Goal: Transaction & Acquisition: Purchase product/service

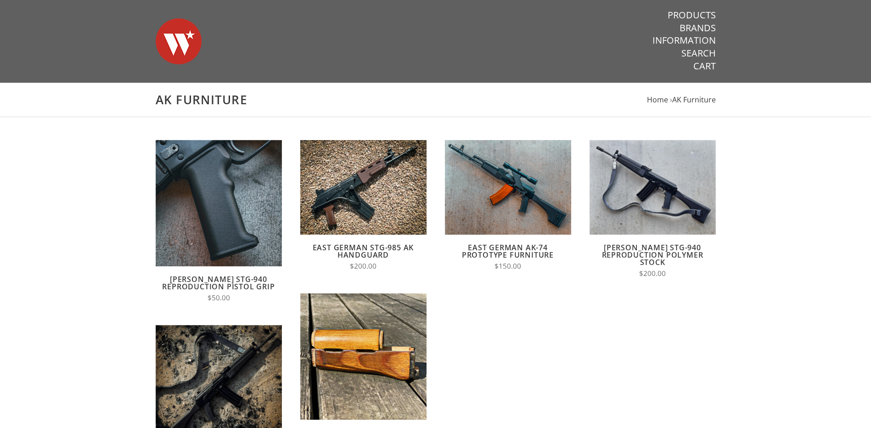
click at [516, 107] on h1 "AK Furniture" at bounding box center [436, 99] width 560 height 15
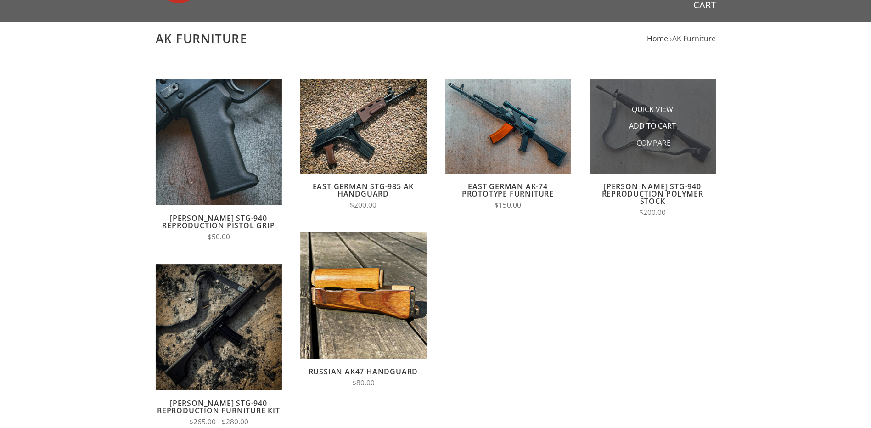
scroll to position [123, 0]
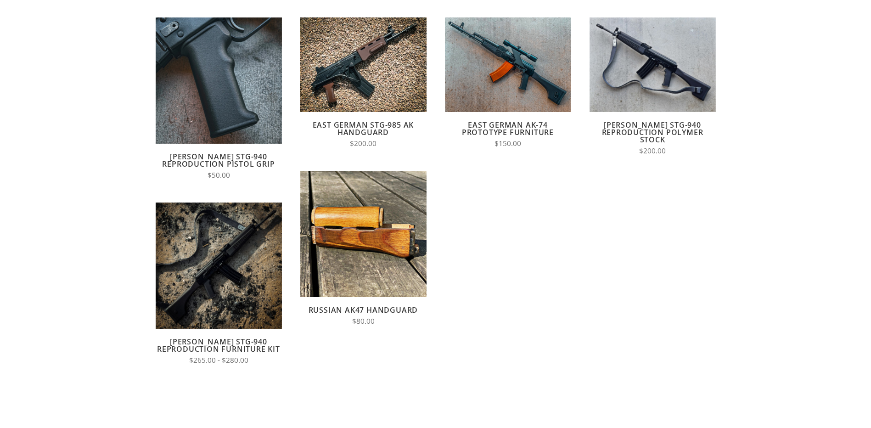
click at [148, 153] on article "Quick View Add to Cart Compare [PERSON_NAME] STG-940 Reproduction Pistol Grip $…" at bounding box center [219, 102] width 145 height 171
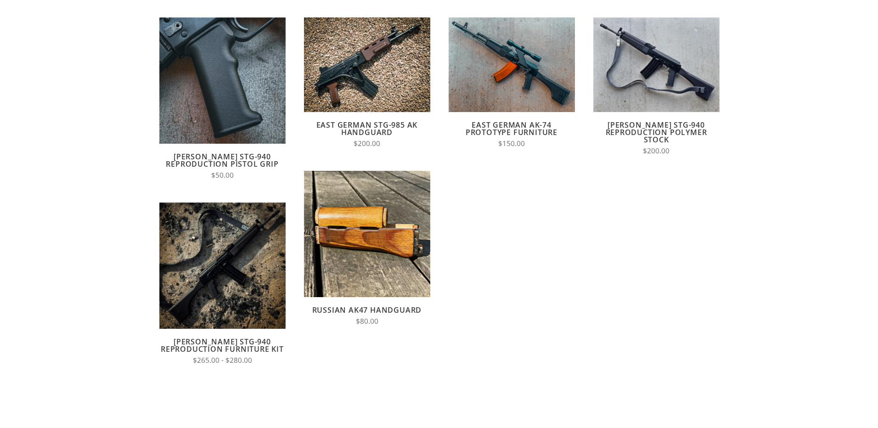
scroll to position [0, 0]
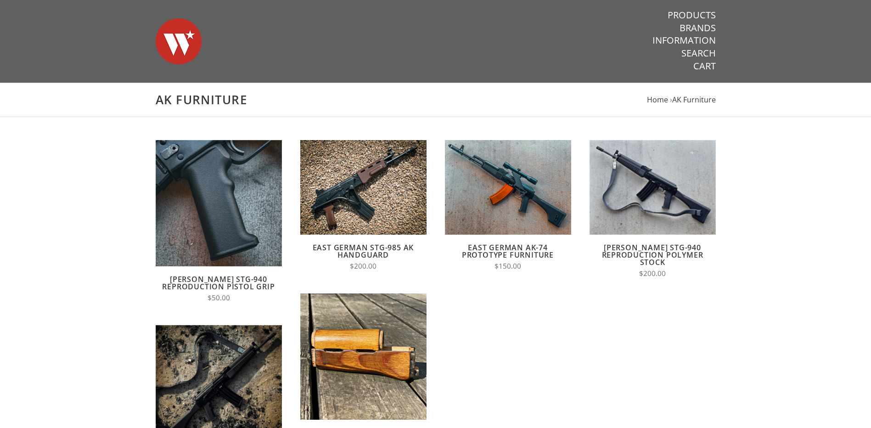
click at [319, 108] on div "AK Furniture Home › AK Furniture" at bounding box center [435, 100] width 871 height 34
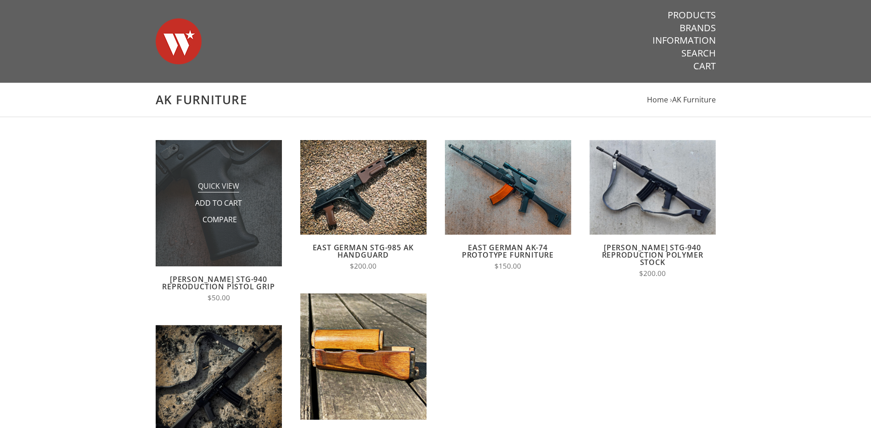
click at [208, 183] on span "Quick View" at bounding box center [218, 186] width 41 height 11
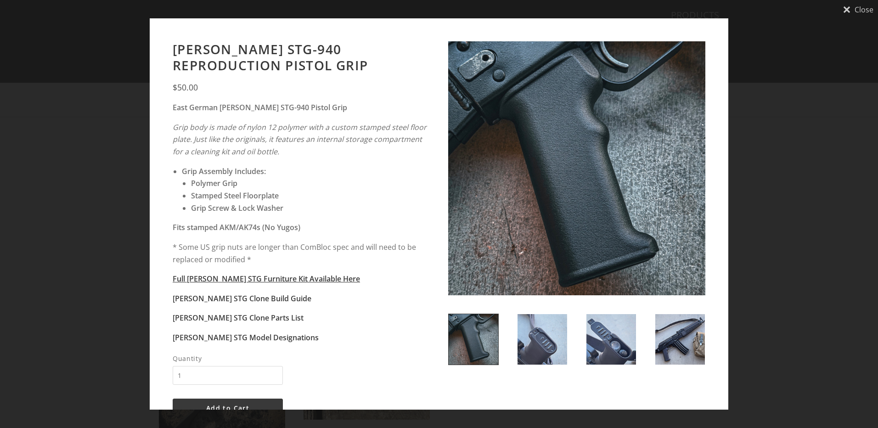
scroll to position [31, 0]
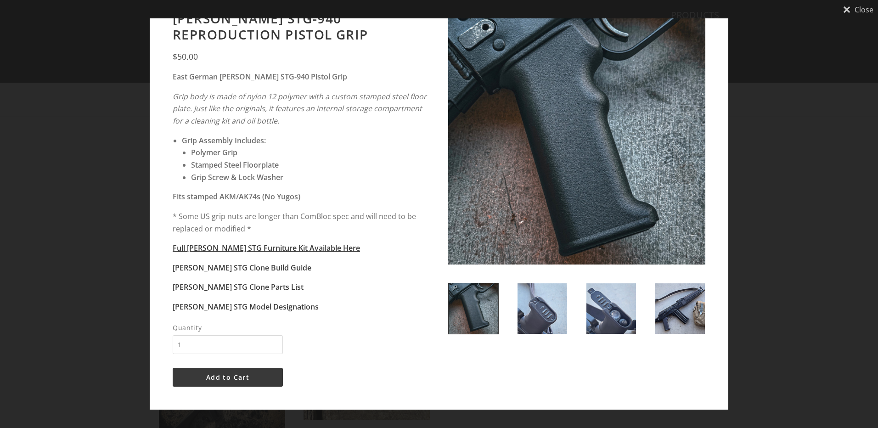
click at [613, 312] on img at bounding box center [612, 308] width 50 height 51
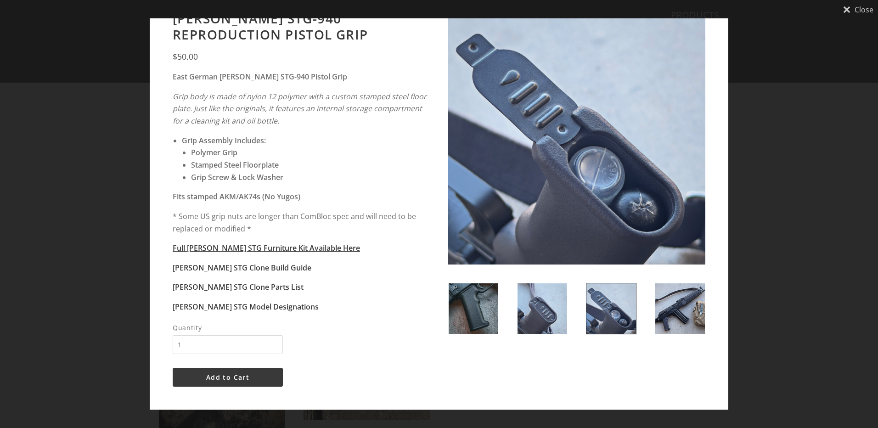
click at [548, 311] on img at bounding box center [543, 308] width 50 height 51
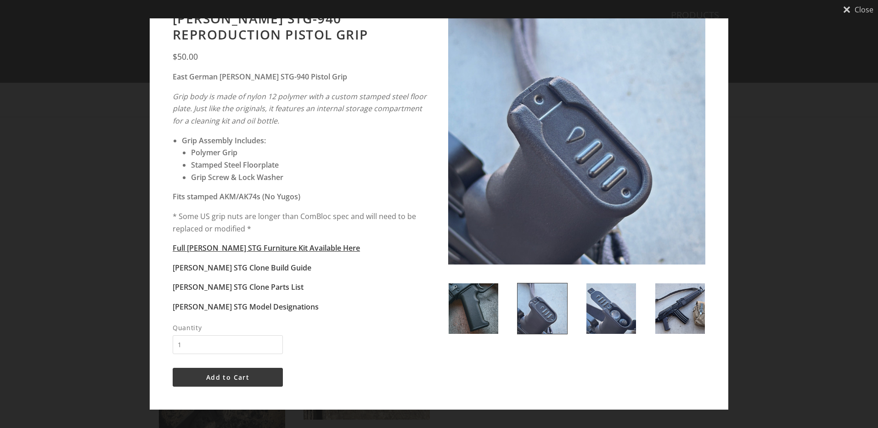
click at [476, 299] on img at bounding box center [474, 308] width 50 height 51
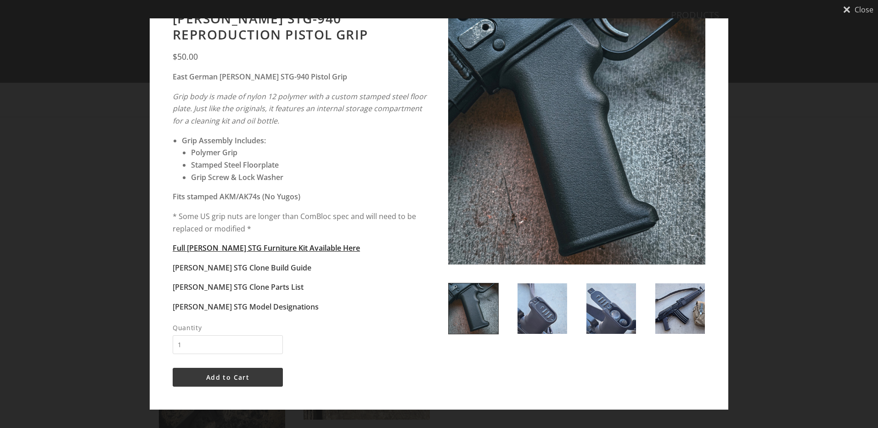
click at [245, 247] on strong "Full [PERSON_NAME] STG Furniture Kit Available Here" at bounding box center [266, 248] width 187 height 10
